Goal: Transaction & Acquisition: Obtain resource

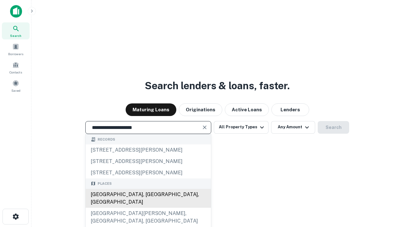
click at [148, 208] on div "[GEOGRAPHIC_DATA], [GEOGRAPHIC_DATA], [GEOGRAPHIC_DATA]" at bounding box center [148, 198] width 125 height 19
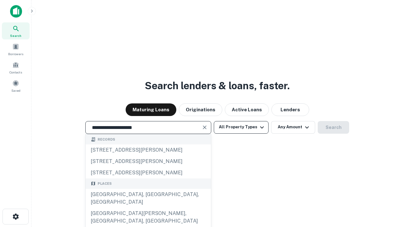
type input "**********"
click at [241, 127] on button "All Property Types" at bounding box center [241, 127] width 55 height 13
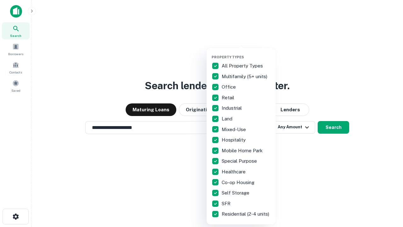
click at [246, 53] on button "button" at bounding box center [246, 53] width 69 height 0
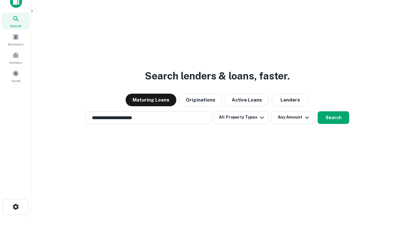
scroll to position [4, 76]
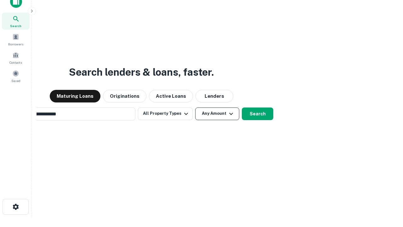
click at [195, 107] on button "Any Amount" at bounding box center [217, 113] width 44 height 13
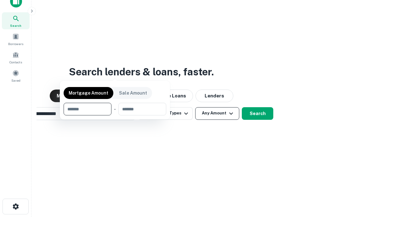
scroll to position [45, 178]
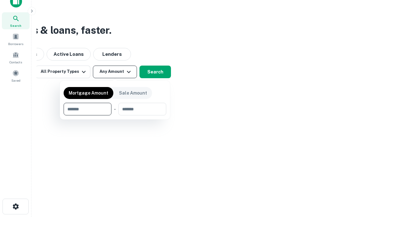
type input "*******"
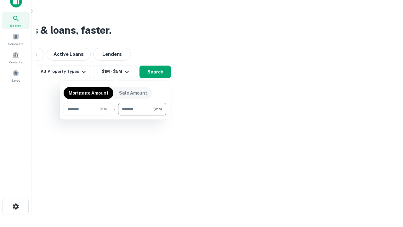
type input "*******"
click at [115, 115] on button "button" at bounding box center [115, 115] width 103 height 0
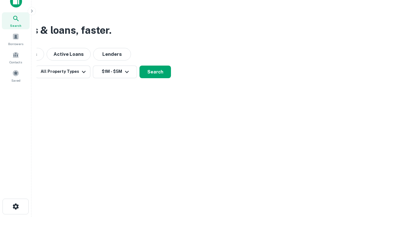
scroll to position [4, 116]
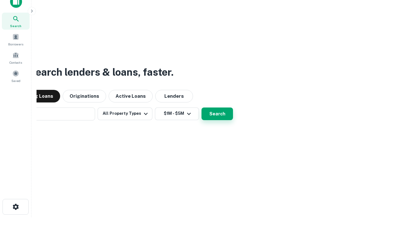
click at [202, 107] on button "Search" at bounding box center [218, 113] width 32 height 13
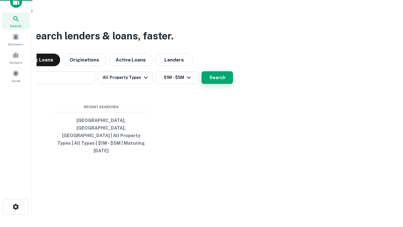
scroll to position [17, 178]
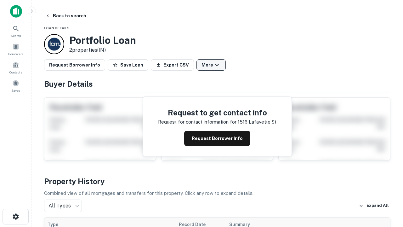
click at [211, 65] on button "More" at bounding box center [211, 64] width 29 height 11
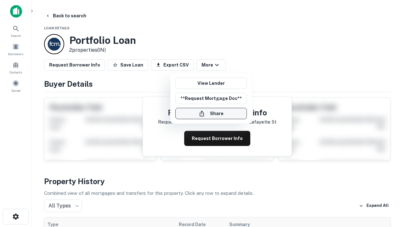
click at [211, 113] on button "Share" at bounding box center [211, 113] width 72 height 11
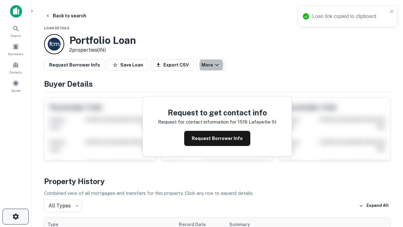
click at [15, 216] on icon "button" at bounding box center [16, 217] width 8 height 8
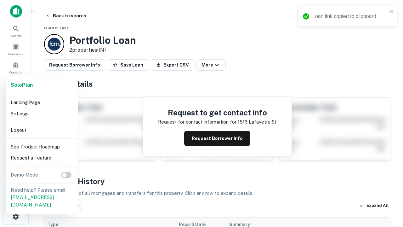
click at [42, 130] on li "Logout" at bounding box center [41, 129] width 67 height 11
